Goal: Information Seeking & Learning: Find specific fact

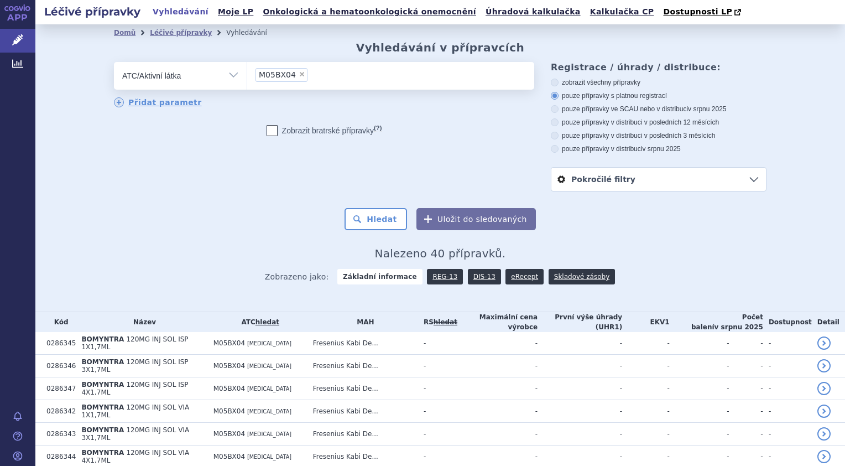
click at [299, 72] on span "×" at bounding box center [302, 74] width 7 height 7
click at [247, 72] on select "M05BX04" at bounding box center [247, 75] width 1 height 28
select select
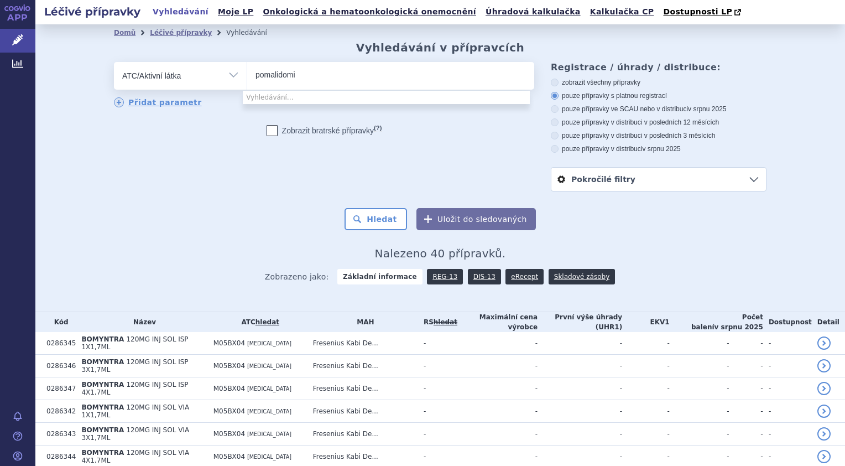
type input "pomalidomid"
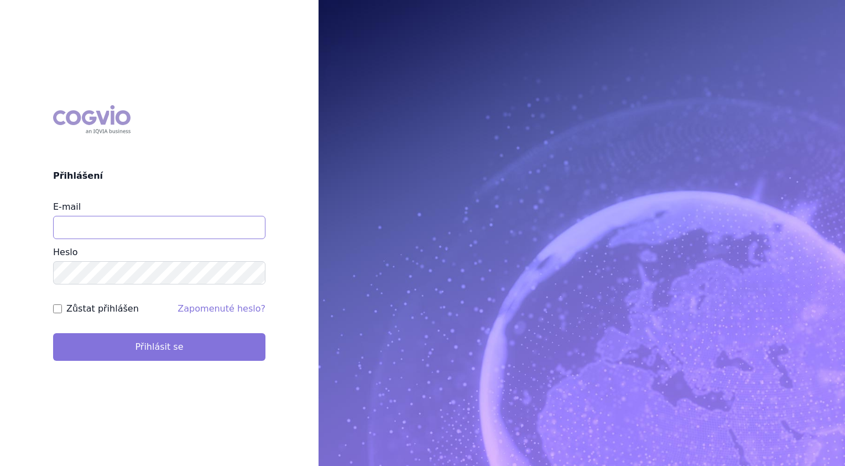
type input "roman_dufek@accord-healthcare.com"
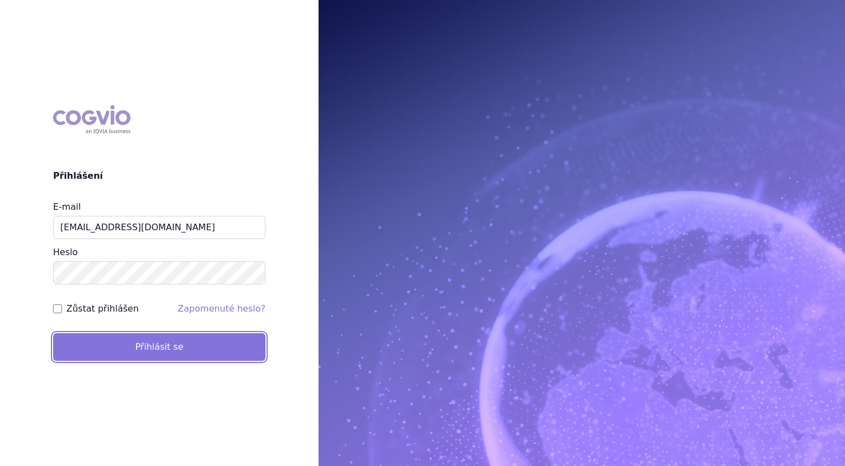
click at [212, 344] on button "Přihlásit se" at bounding box center [159, 347] width 212 height 28
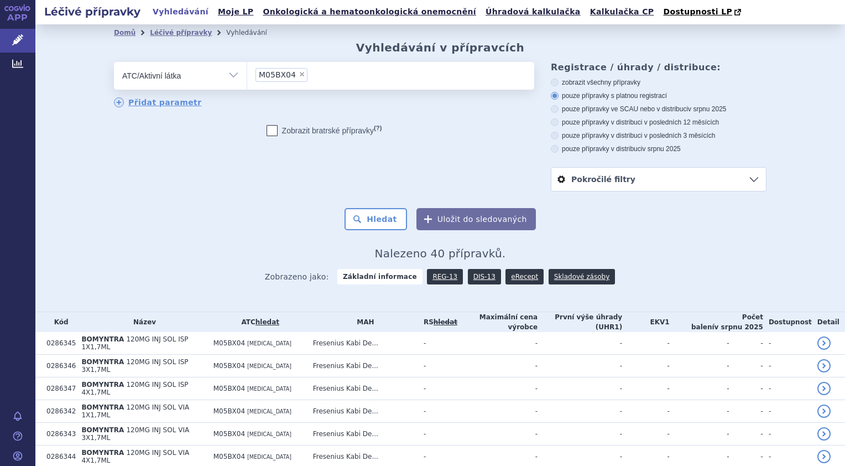
click at [299, 73] on span "×" at bounding box center [302, 74] width 7 height 7
click at [247, 73] on select "M05BX04" at bounding box center [247, 75] width 1 height 28
select select
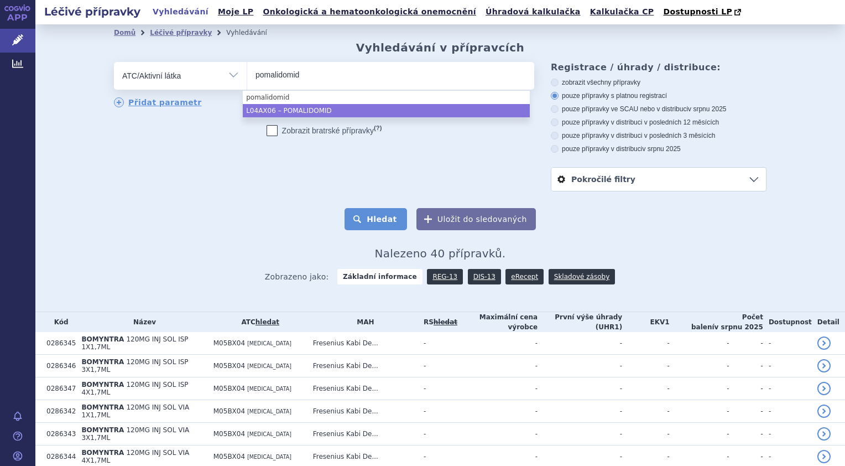
type input "pomalidomid"
click at [368, 224] on button "Hledat" at bounding box center [376, 219] width 63 height 22
select select "L04AX06"
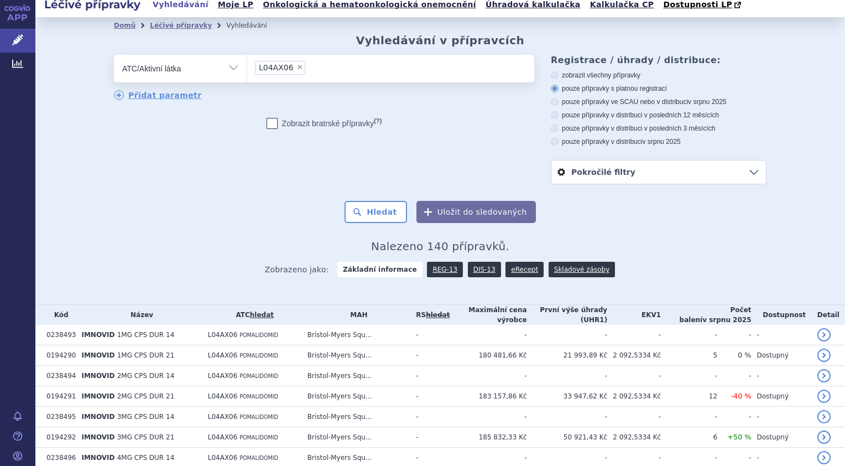
scroll to position [9, 0]
